Goal: Transaction & Acquisition: Purchase product/service

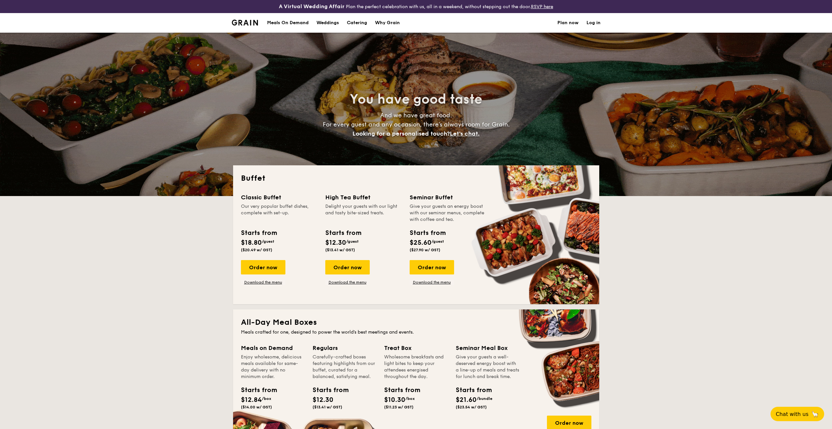
select select
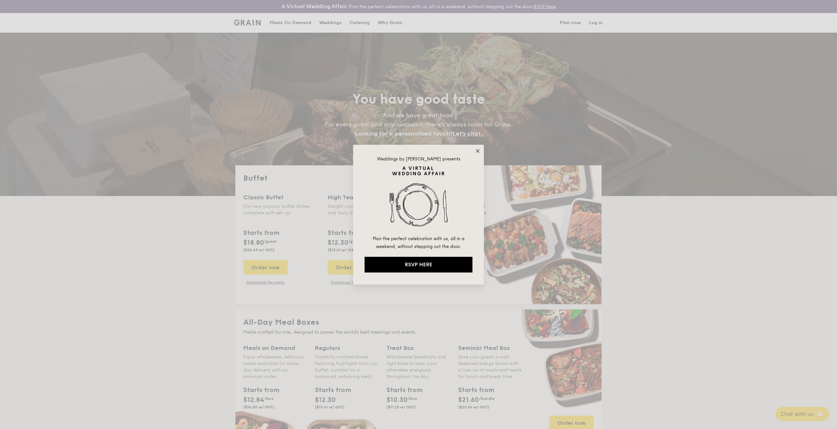
click at [475, 151] on icon at bounding box center [478, 151] width 6 height 6
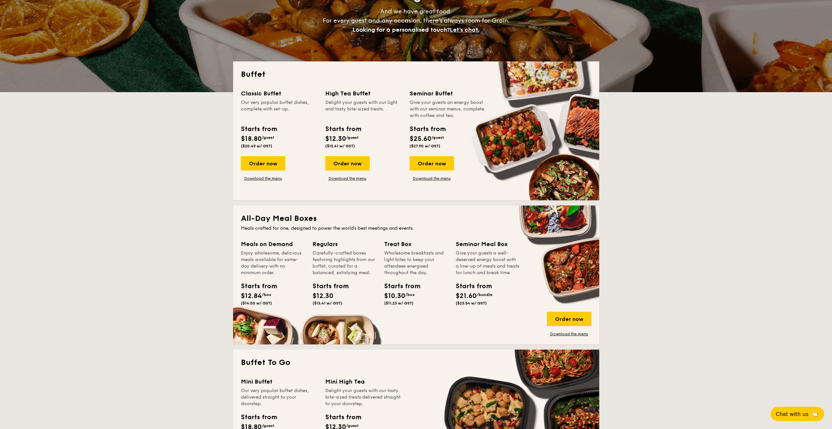
scroll to position [163, 0]
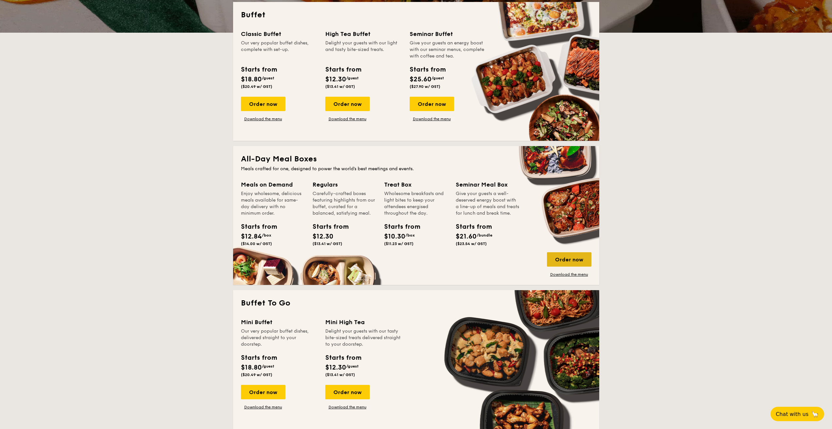
drag, startPoint x: 250, startPoint y: 153, endPoint x: 579, endPoint y: 265, distance: 347.3
click at [578, 265] on div "All-Day Meal Boxes Meals crafted for one, designed to power the world's best me…" at bounding box center [416, 215] width 366 height 139
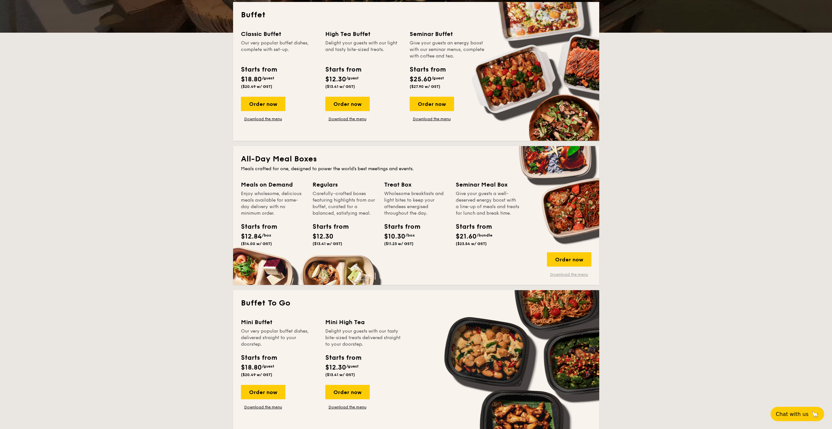
click at [564, 275] on link "Download the menu" at bounding box center [569, 274] width 44 height 5
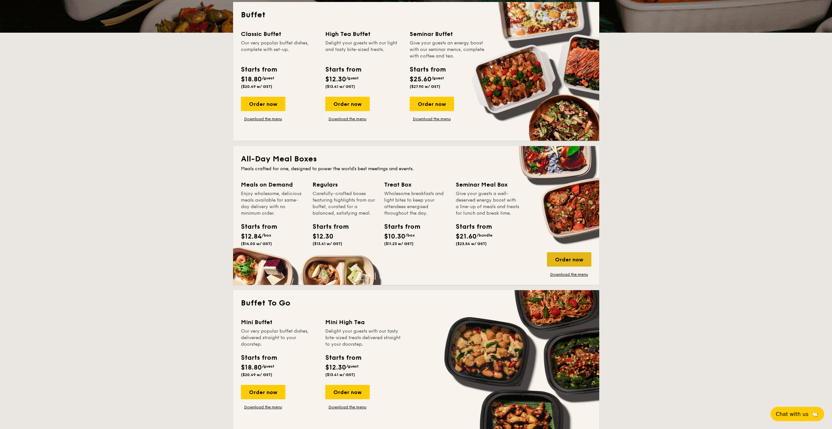
click at [569, 262] on div "Order now" at bounding box center [569, 259] width 44 height 14
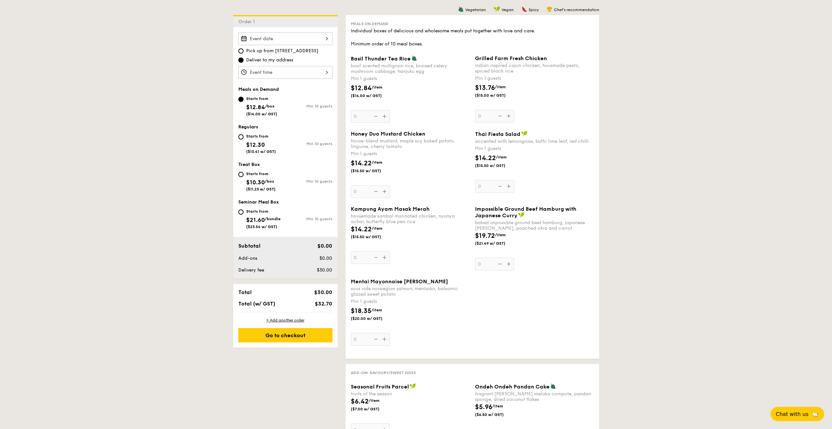
scroll to position [33, 0]
